Goal: Complete application form

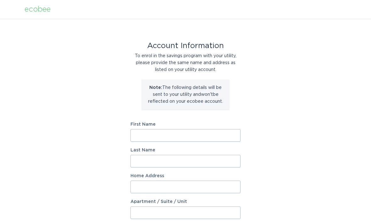
click at [202, 138] on input "First Name" at bounding box center [186, 135] width 110 height 13
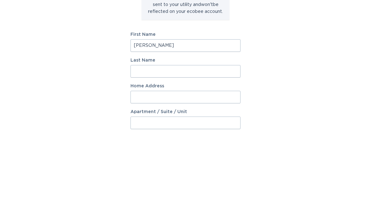
type input "[PERSON_NAME]"
click at [191, 155] on input "Last Name" at bounding box center [186, 161] width 110 height 13
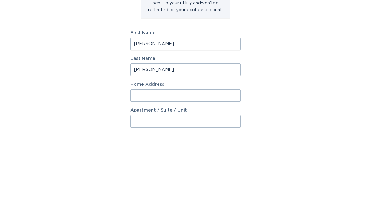
type input "[PERSON_NAME]"
click at [212, 181] on input "Home Address" at bounding box center [186, 187] width 110 height 13
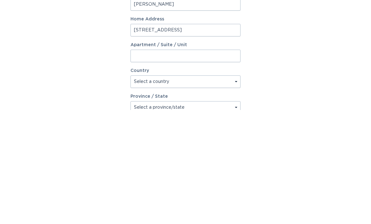
type input "[STREET_ADDRESS]"
click at [210, 190] on select "Select a country [GEOGRAPHIC_DATA] [GEOGRAPHIC_DATA]" at bounding box center [186, 196] width 110 height 13
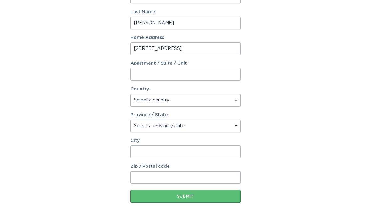
select select "US"
click at [197, 129] on select "Select a province/state [US_STATE] [US_STATE] [US_STATE] [US_STATE] [US_STATE] …" at bounding box center [186, 126] width 110 height 13
select select "SC"
click at [193, 152] on input "City" at bounding box center [186, 152] width 110 height 13
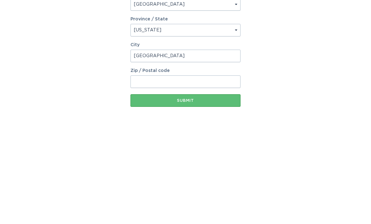
type input "[GEOGRAPHIC_DATA]"
click at [195, 171] on input "Zip / Postal code" at bounding box center [186, 177] width 110 height 13
type input "29607"
click at [218, 195] on div "Submit" at bounding box center [186, 197] width 104 height 4
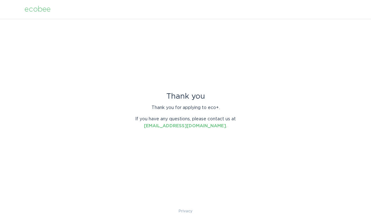
scroll to position [0, 0]
